Goal: Feedback & Contribution: Submit feedback/report problem

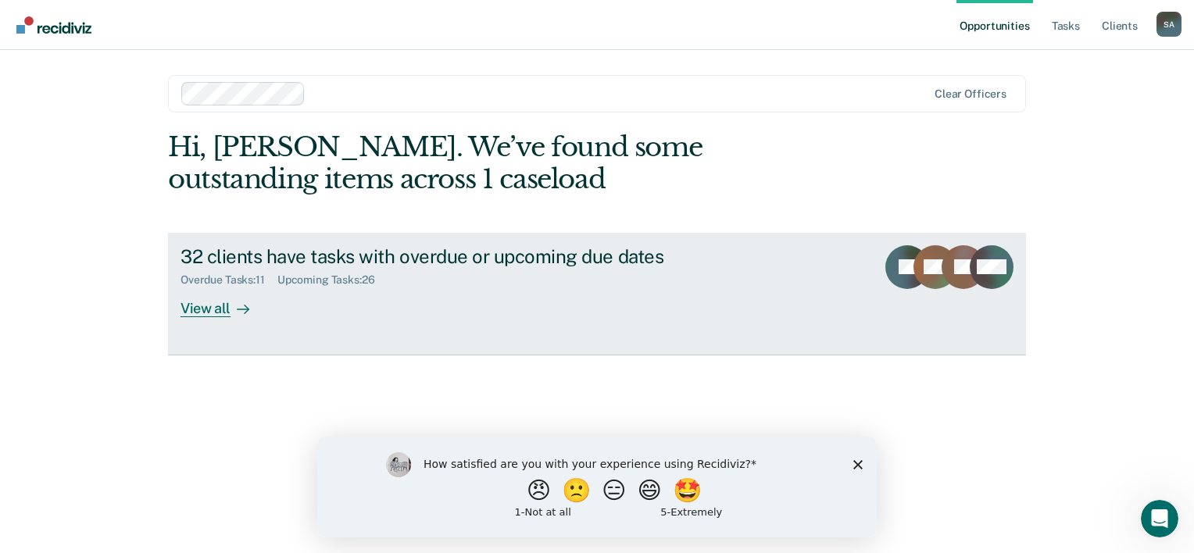
click at [203, 311] on div "View all" at bounding box center [225, 302] width 88 height 30
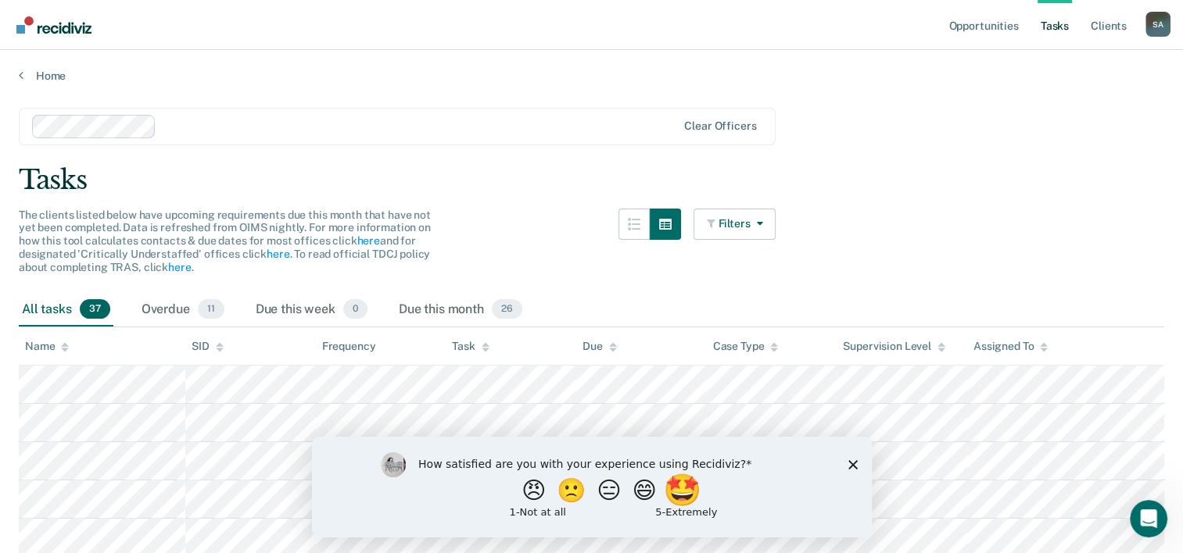
click at [695, 496] on button "🤩" at bounding box center [682, 490] width 42 height 31
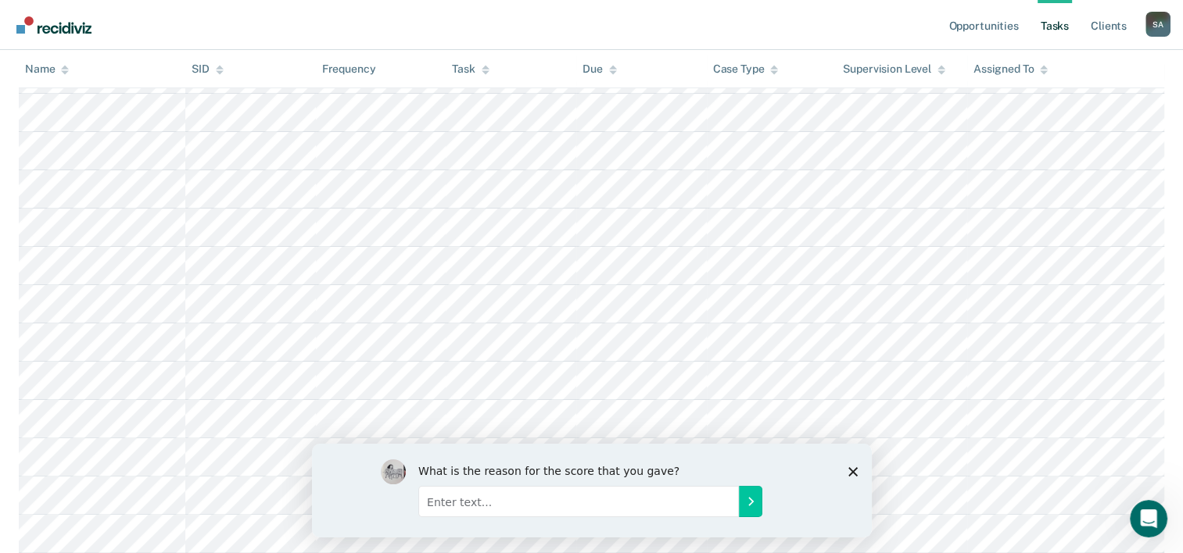
scroll to position [313, 0]
click at [573, 496] on input "Enter text..." at bounding box center [577, 500] width 321 height 31
type input "This program makes my job so much easier. Being able to see all information suc…"
drag, startPoint x: 751, startPoint y: 494, endPoint x: 752, endPoint y: 502, distance: 7.9
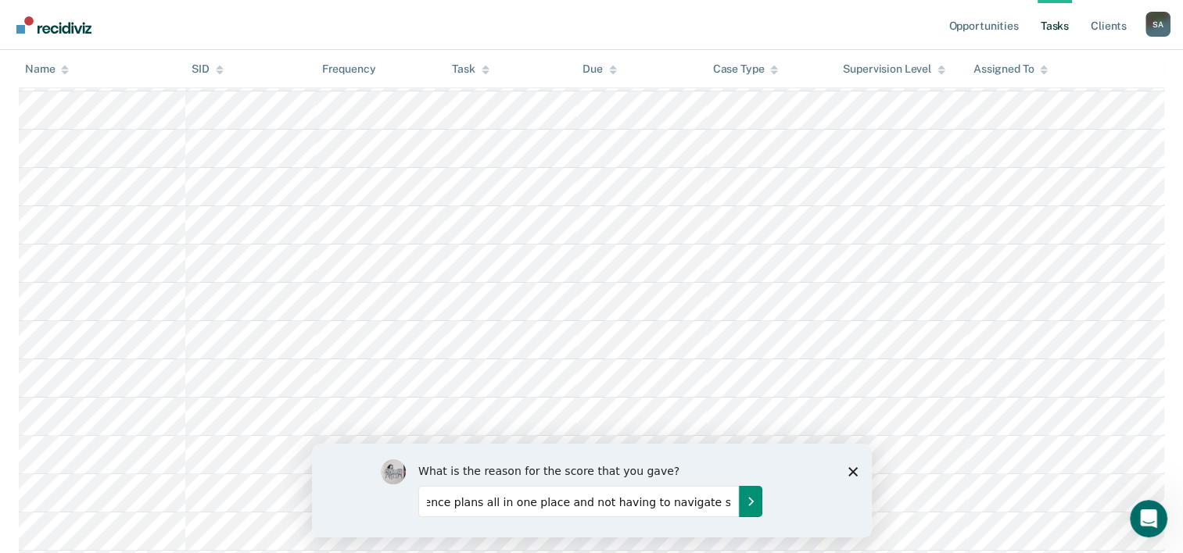
click at [752, 496] on button "Submit your response" at bounding box center [749, 500] width 23 height 31
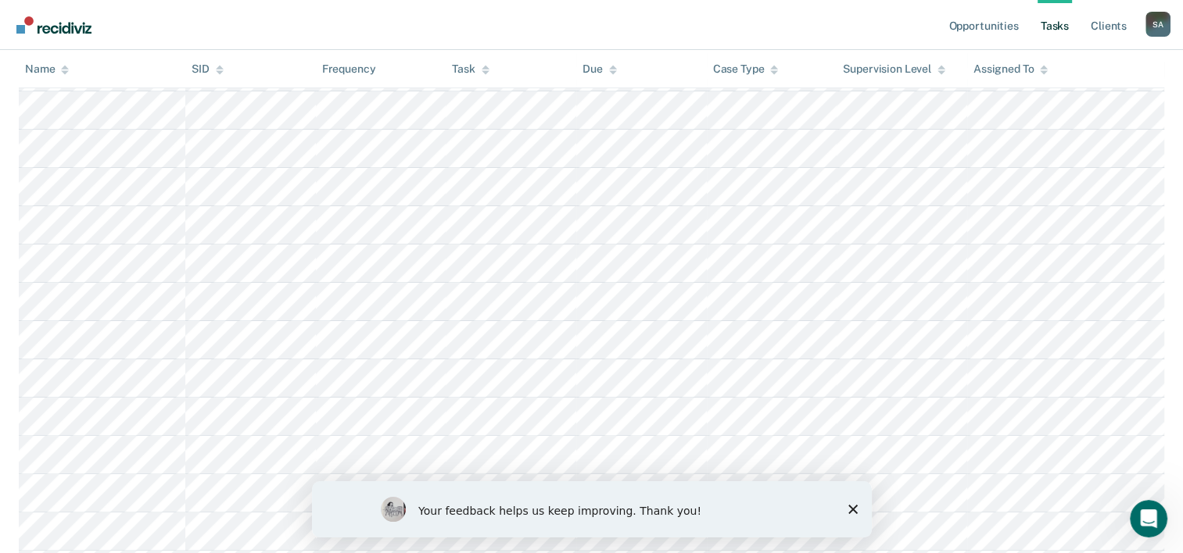
click at [66, 73] on icon at bounding box center [65, 72] width 8 height 4
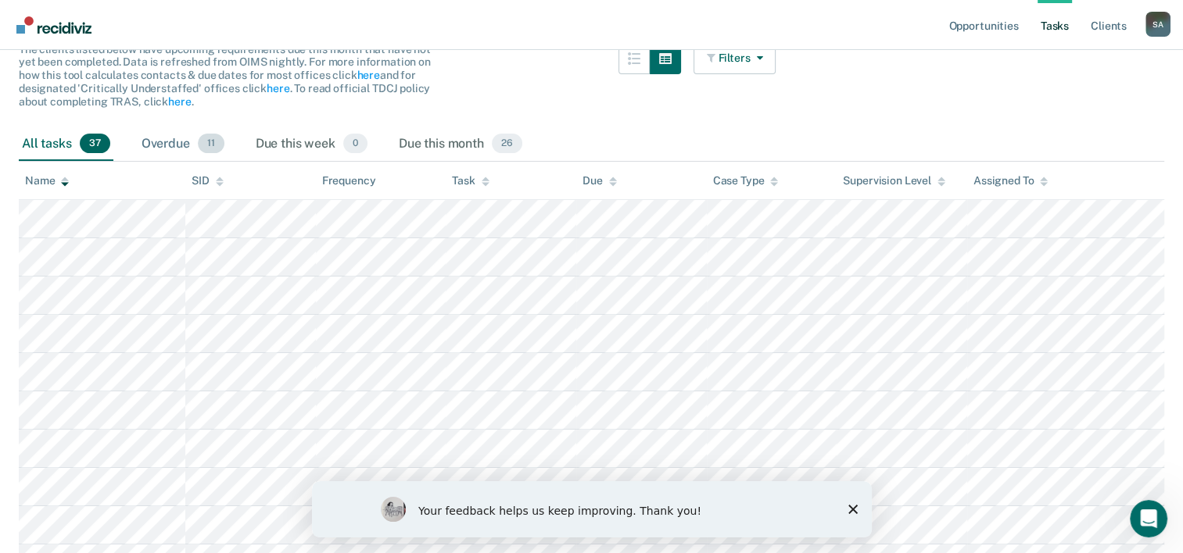
scroll to position [156, 0]
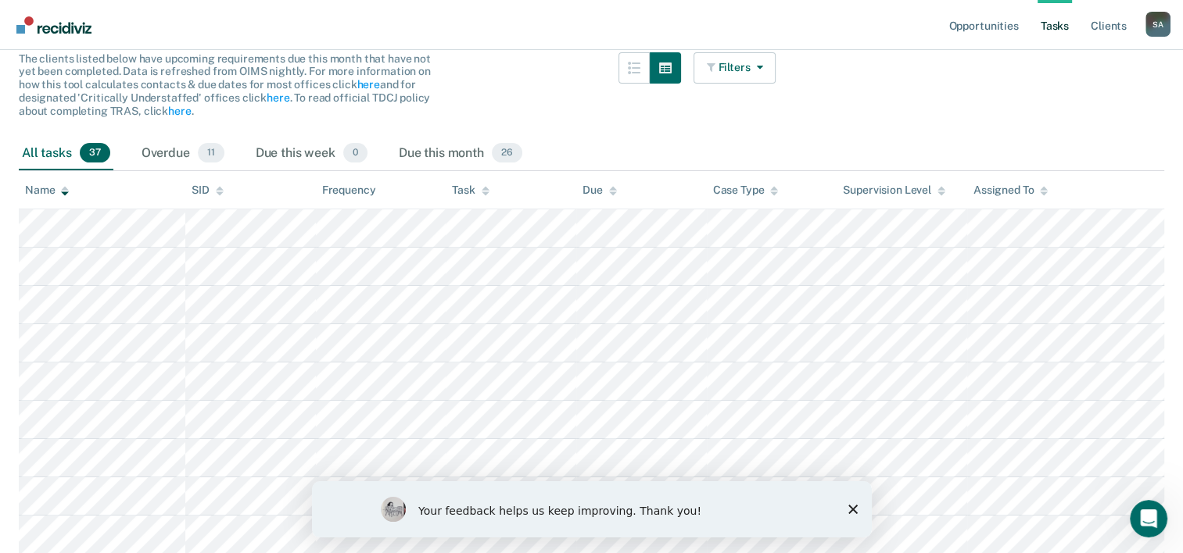
drag, startPoint x: 14, startPoint y: 314, endPoint x: 857, endPoint y: 144, distance: 859.8
click at [857, 144] on div "All tasks 37 Overdue 11 Due this week 0 Due this month 26" at bounding box center [591, 154] width 1145 height 34
click at [61, 192] on icon at bounding box center [65, 191] width 8 height 10
click at [63, 186] on icon at bounding box center [65, 191] width 8 height 10
click at [66, 186] on icon at bounding box center [65, 191] width 8 height 10
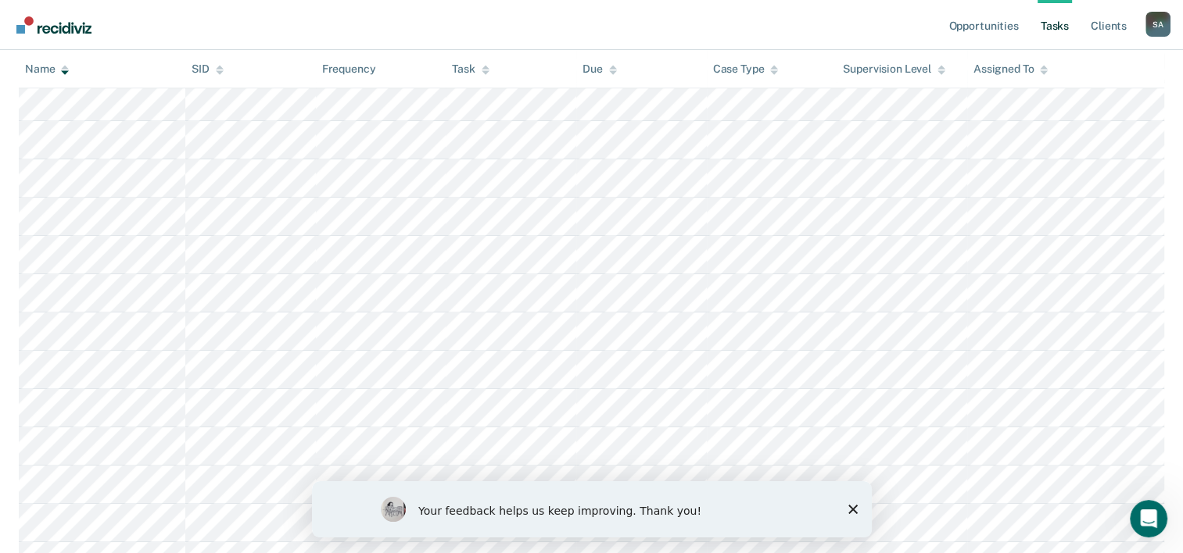
scroll to position [666, 0]
